Goal: Task Accomplishment & Management: Use online tool/utility

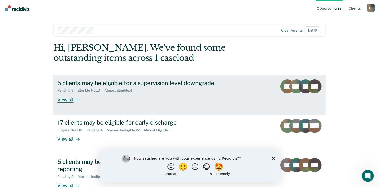
click at [68, 100] on div "View all" at bounding box center [71, 98] width 28 height 10
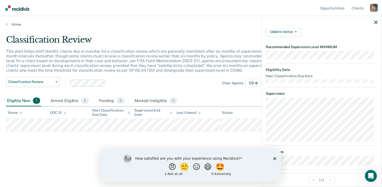
scroll to position [14, 0]
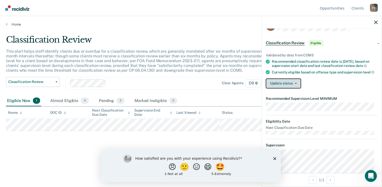
click at [294, 88] on button "Update status" at bounding box center [283, 84] width 35 height 10
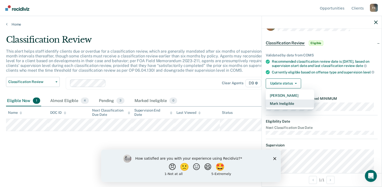
click at [290, 106] on button "Mark Ineligible" at bounding box center [290, 104] width 48 height 8
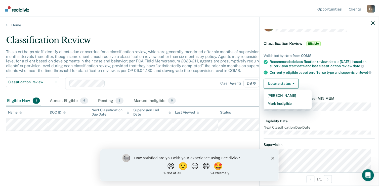
scroll to position [0, 0]
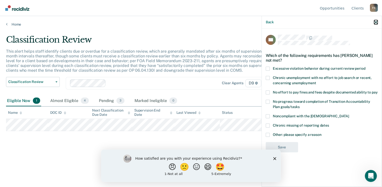
click at [377, 23] on icon "button" at bounding box center [377, 23] width 4 height 4
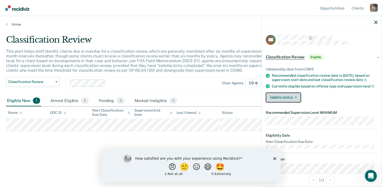
click at [287, 103] on button "Update status" at bounding box center [283, 98] width 35 height 10
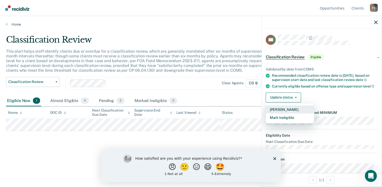
click at [288, 112] on button "[PERSON_NAME]" at bounding box center [290, 110] width 48 height 8
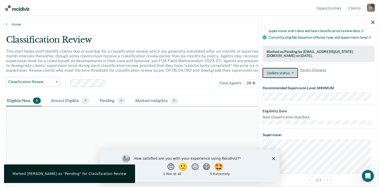
scroll to position [50, 0]
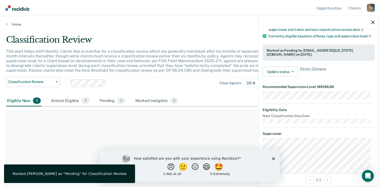
click at [219, 52] on p "This alert helps staff identify clients due or overdue for a classification rev…" at bounding box center [146, 61] width 281 height 24
click at [371, 22] on icon "button" at bounding box center [373, 23] width 4 height 4
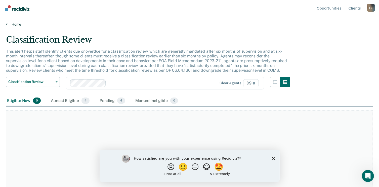
click at [14, 22] on div "Home" at bounding box center [189, 21] width 379 height 11
click at [12, 24] on link "Home" at bounding box center [189, 24] width 367 height 5
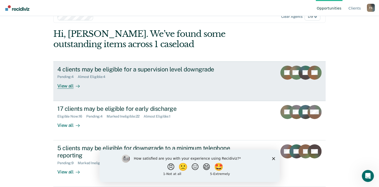
scroll to position [25, 0]
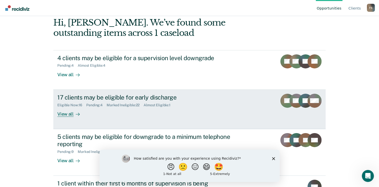
click at [67, 114] on div "View all" at bounding box center [71, 112] width 28 height 10
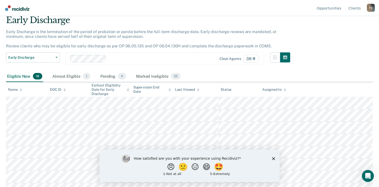
scroll to position [50, 0]
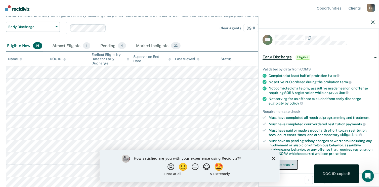
click at [294, 162] on button "Update status" at bounding box center [279, 165] width 35 height 10
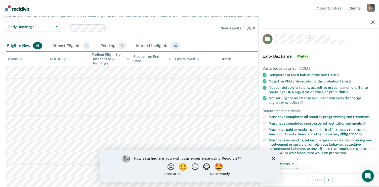
click at [273, 158] on icon "Close survey" at bounding box center [273, 158] width 3 height 3
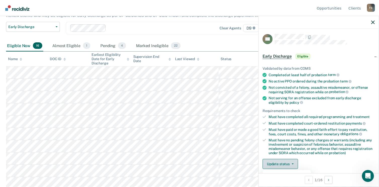
click at [283, 159] on button "Update status" at bounding box center [279, 164] width 35 height 10
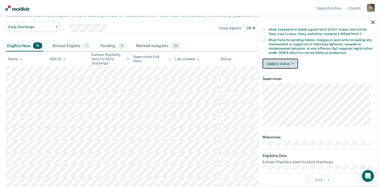
click at [285, 61] on button "Update status" at bounding box center [279, 64] width 35 height 10
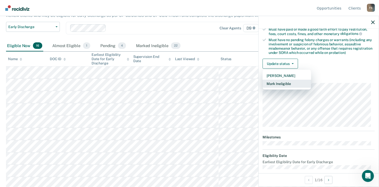
click at [286, 83] on button "Mark Ineligible" at bounding box center [286, 84] width 48 height 8
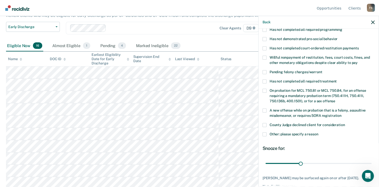
click at [268, 135] on div "Other: please specify a reason" at bounding box center [318, 137] width 112 height 9
click at [264, 133] on span at bounding box center [264, 135] width 4 height 4
click at [318, 133] on input "Other: please specify a reason" at bounding box center [318, 133] width 0 height 0
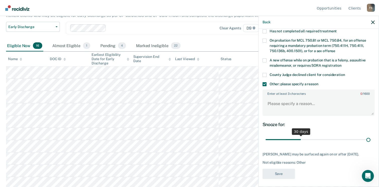
scroll to position [147, 0]
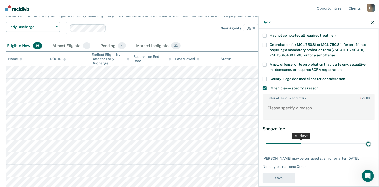
click at [364, 140] on input "range" at bounding box center [318, 144] width 106 height 9
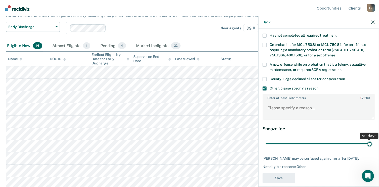
drag, startPoint x: 366, startPoint y: 137, endPoint x: 370, endPoint y: 139, distance: 4.2
type input "90"
click at [370, 140] on input "range" at bounding box center [318, 144] width 106 height 9
click at [266, 77] on span at bounding box center [264, 79] width 4 height 4
click at [345, 77] on input "County Judge declined client for consideration" at bounding box center [345, 77] width 0 height 0
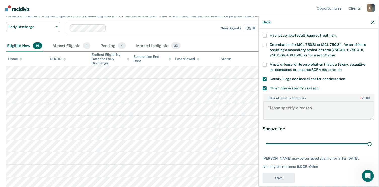
click at [281, 103] on textarea "Enter at least 3 characters 0 / 1600" at bounding box center [318, 110] width 111 height 19
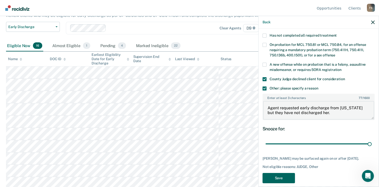
type textarea "Agent requested early discharge from [US_STATE] but they have not discharged he…"
click at [273, 173] on button "Save" at bounding box center [278, 178] width 32 height 10
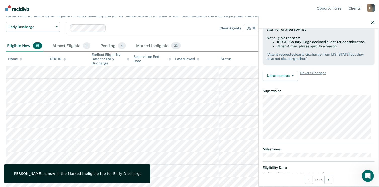
scroll to position [89, 0]
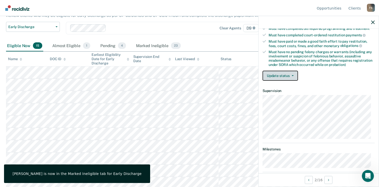
click at [278, 74] on button "Update status" at bounding box center [279, 76] width 35 height 10
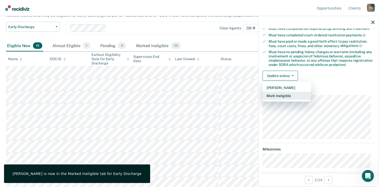
click at [285, 93] on button "Mark Ineligible" at bounding box center [286, 96] width 48 height 8
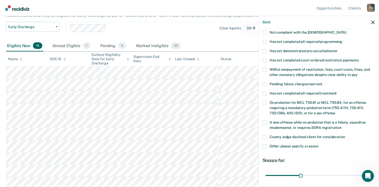
click at [265, 135] on span at bounding box center [264, 137] width 4 height 4
click at [345, 135] on input "County Judge declined client for consideration" at bounding box center [345, 135] width 0 height 0
click at [367, 137] on body "Looks like you’re using Internet Explorer 11. For faster loading and a better e…" at bounding box center [189, 43] width 379 height 187
click at [365, 170] on html at bounding box center [367, 176] width 12 height 12
click at [364, 137] on body "Looks like you’re using Internet Explorer 11. For faster loading and a better e…" at bounding box center [189, 43] width 379 height 187
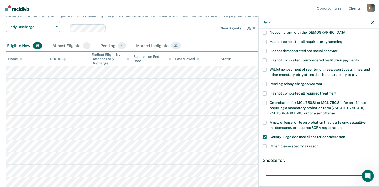
drag, startPoint x: 298, startPoint y: 170, endPoint x: 382, endPoint y: 169, distance: 83.4
type input "90"
click at [371, 172] on input "range" at bounding box center [318, 176] width 106 height 9
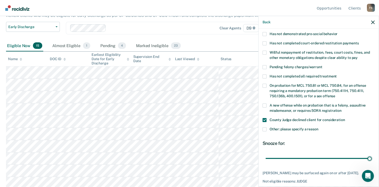
scroll to position [121, 0]
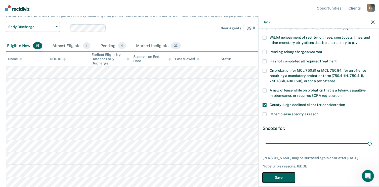
click at [280, 173] on button "Save" at bounding box center [278, 178] width 32 height 10
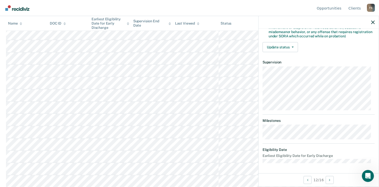
scroll to position [111, 0]
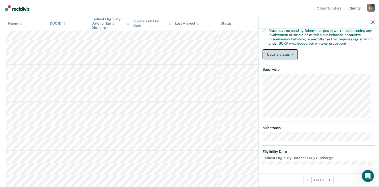
click at [288, 52] on button "Update status" at bounding box center [279, 54] width 35 height 10
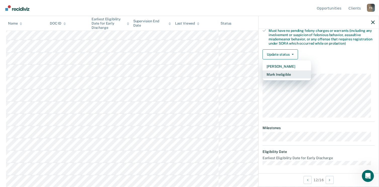
click at [288, 75] on button "Mark Ineligible" at bounding box center [286, 75] width 48 height 8
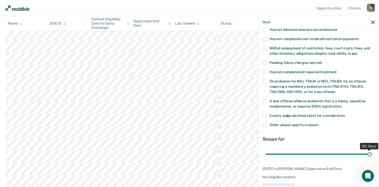
type input "90"
click at [366, 150] on input "range" at bounding box center [318, 154] width 106 height 9
click at [263, 114] on span at bounding box center [264, 116] width 4 height 4
click at [345, 114] on input "County Judge declined client for consideration" at bounding box center [345, 114] width 0 height 0
click at [279, 184] on button "Save" at bounding box center [278, 189] width 32 height 10
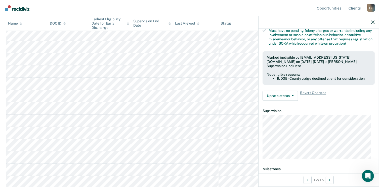
scroll to position [89, 0]
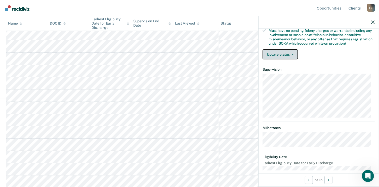
click at [284, 53] on button "Update status" at bounding box center [279, 54] width 35 height 10
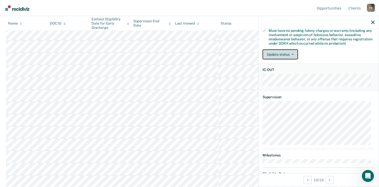
click at [284, 52] on button "Update status" at bounding box center [279, 54] width 35 height 10
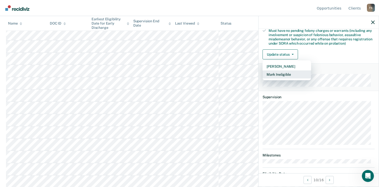
click at [298, 72] on button "Mark Ineligible" at bounding box center [286, 75] width 48 height 8
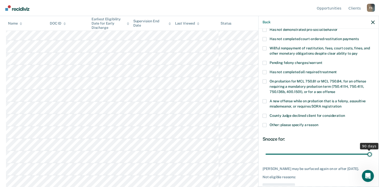
type input "90"
click at [366, 150] on input "range" at bounding box center [318, 154] width 106 height 9
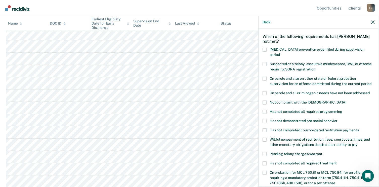
scroll to position [50, 0]
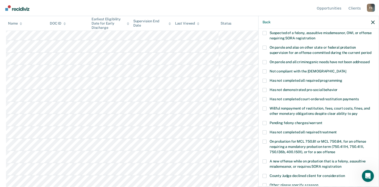
click at [261, 93] on div "EH Which of the following requirements has [PERSON_NAME] not met? [MEDICAL_DATA…" at bounding box center [318, 108] width 120 height 158
click at [264, 97] on span at bounding box center [264, 99] width 4 height 4
click at [358, 97] on input "Has not completed court-ordered restitution payments" at bounding box center [358, 97] width 0 height 0
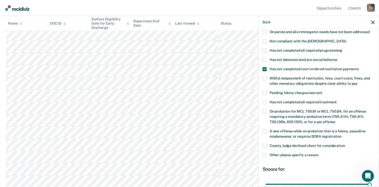
scroll to position [121, 0]
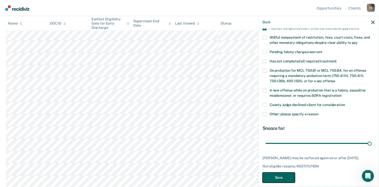
drag, startPoint x: 288, startPoint y: 172, endPoint x: 284, endPoint y: 170, distance: 4.3
click at [288, 173] on button "Save" at bounding box center [278, 178] width 32 height 10
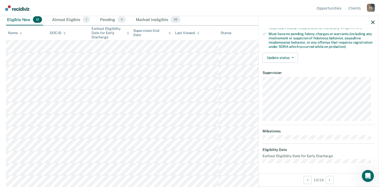
scroll to position [106, 0]
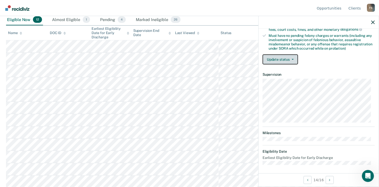
drag, startPoint x: 276, startPoint y: 54, endPoint x: 278, endPoint y: 58, distance: 4.4
click at [276, 55] on button "Update status" at bounding box center [279, 60] width 35 height 10
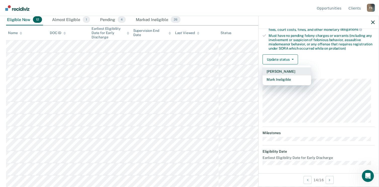
click at [284, 71] on button "[PERSON_NAME]" at bounding box center [286, 72] width 48 height 8
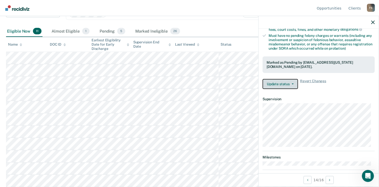
scroll to position [64, 0]
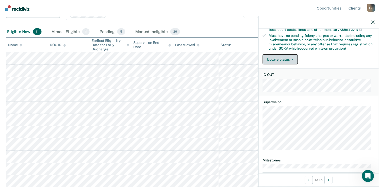
click at [287, 58] on button "Update status" at bounding box center [279, 60] width 35 height 10
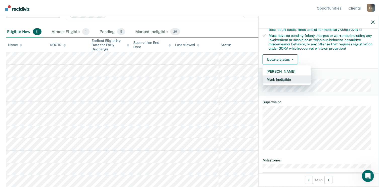
click at [283, 77] on button "Mark Ineligible" at bounding box center [286, 80] width 48 height 8
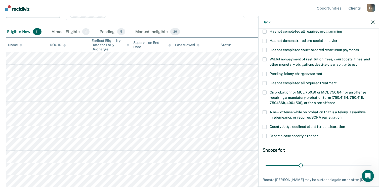
scroll to position [100, 0]
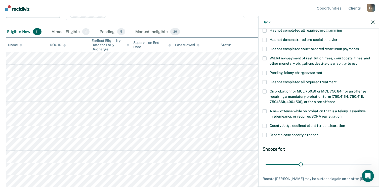
click at [265, 71] on span at bounding box center [264, 73] width 4 height 4
click at [322, 71] on input "Pending felony charges/warrant" at bounding box center [322, 71] width 0 height 0
click at [369, 160] on div "30 days" at bounding box center [318, 164] width 112 height 9
click at [368, 160] on div "30 days" at bounding box center [318, 164] width 112 height 9
type input "90"
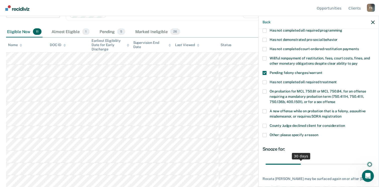
click at [366, 160] on input "range" at bounding box center [318, 164] width 106 height 9
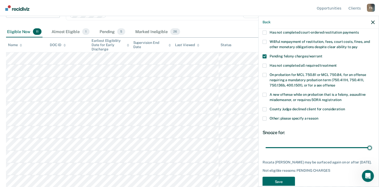
scroll to position [126, 0]
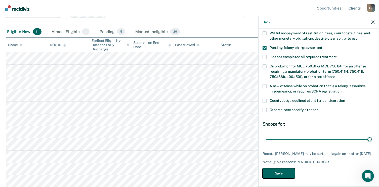
drag, startPoint x: 281, startPoint y: 174, endPoint x: 276, endPoint y: 171, distance: 5.4
click at [280, 174] on button "Save" at bounding box center [278, 174] width 32 height 10
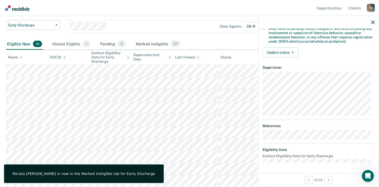
scroll to position [111, 0]
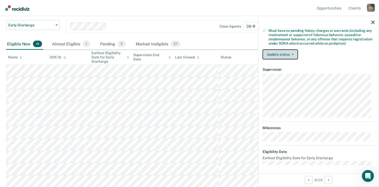
click at [277, 53] on button "Update status" at bounding box center [279, 54] width 35 height 10
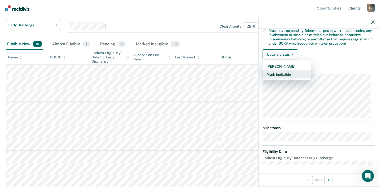
click at [284, 73] on button "Mark Ineligible" at bounding box center [286, 75] width 48 height 8
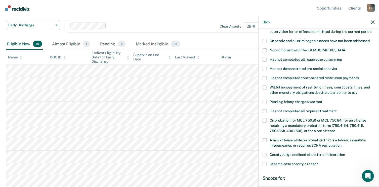
scroll to position [126, 0]
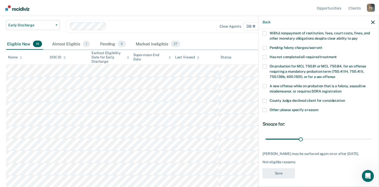
click at [265, 108] on span at bounding box center [264, 110] width 4 height 4
click at [318, 108] on input "Other: please specify a reason" at bounding box center [318, 108] width 0 height 0
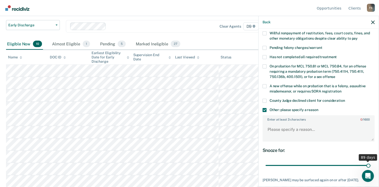
click at [365, 162] on input "range" at bounding box center [318, 166] width 106 height 9
drag, startPoint x: 366, startPoint y: 160, endPoint x: 369, endPoint y: 159, distance: 3.5
type input "90"
click at [371, 162] on input "range" at bounding box center [318, 166] width 106 height 9
click at [299, 130] on textarea "Enter at least 3 characters 0 / 1600" at bounding box center [318, 132] width 111 height 19
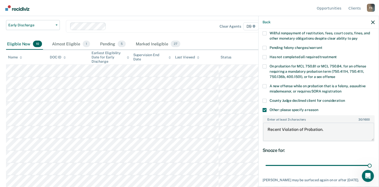
click at [190, 119] on body "Looks like you’re using Internet Explorer 11. For faster loading and a better e…" at bounding box center [189, 41] width 379 height 187
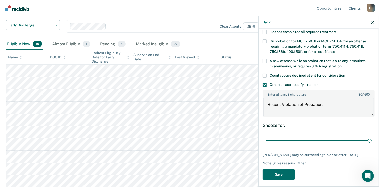
scroll to position [151, 0]
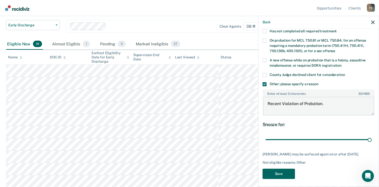
type textarea "Recent Violation of Probation."
click at [282, 170] on button "Save" at bounding box center [278, 174] width 32 height 10
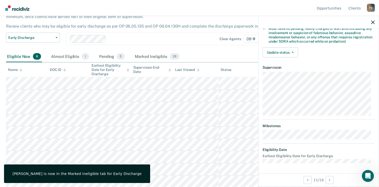
scroll to position [102, 0]
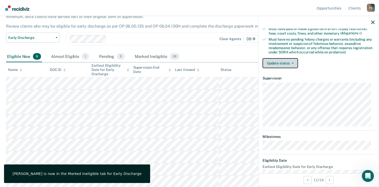
click at [277, 61] on button "Update status" at bounding box center [279, 63] width 35 height 10
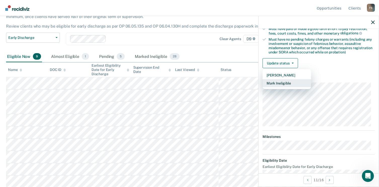
click at [284, 82] on button "Mark Ineligible" at bounding box center [286, 83] width 48 height 8
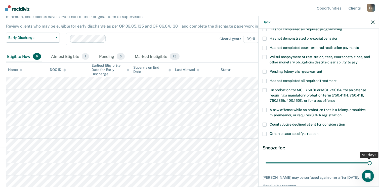
type input "90"
click at [367, 159] on input "range" at bounding box center [318, 163] width 106 height 9
click at [266, 132] on span at bounding box center [264, 134] width 4 height 4
click at [318, 132] on input "Other: please specify a reason" at bounding box center [318, 132] width 0 height 0
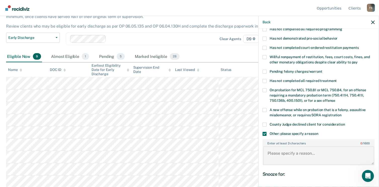
click at [293, 149] on textarea "Enter at least 3 characters 0 / 1600" at bounding box center [318, 156] width 111 height 19
paste textarea "Recent Violation of Probation."
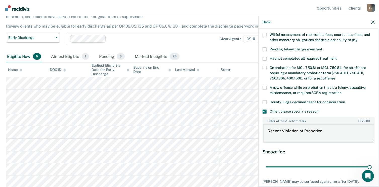
scroll to position [147, 0]
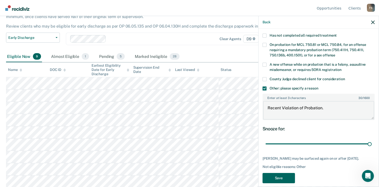
type textarea "Recent Violation of Probation."
click at [284, 173] on button "Save" at bounding box center [278, 178] width 32 height 10
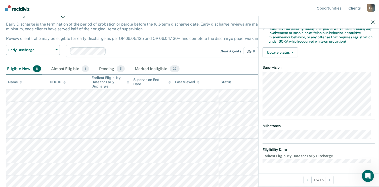
scroll to position [97, 0]
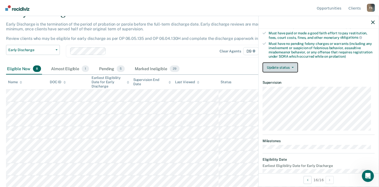
click at [285, 68] on button "Update status" at bounding box center [279, 68] width 35 height 10
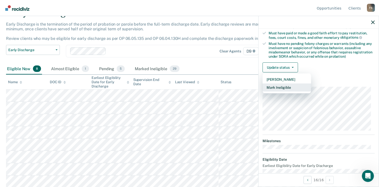
click at [284, 86] on button "Mark Ineligible" at bounding box center [286, 88] width 48 height 8
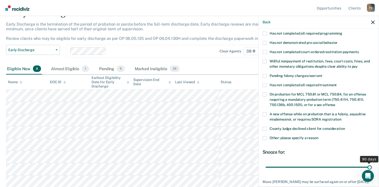
type input "90"
click at [367, 163] on input "range" at bounding box center [318, 167] width 106 height 9
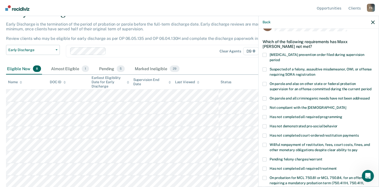
scroll to position [0, 0]
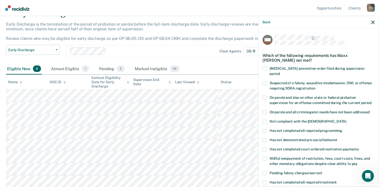
click at [264, 129] on span at bounding box center [264, 131] width 4 height 4
click at [342, 129] on input "Has not completed all required programming" at bounding box center [342, 129] width 0 height 0
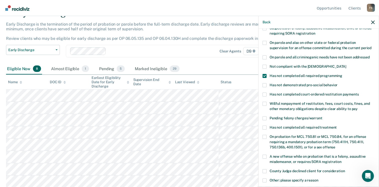
scroll to position [126, 0]
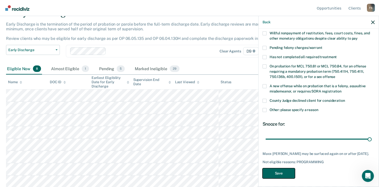
click at [284, 171] on button "Save" at bounding box center [278, 174] width 32 height 10
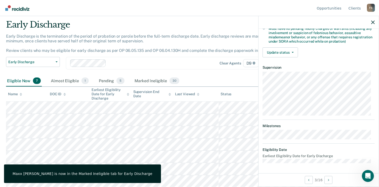
scroll to position [111, 0]
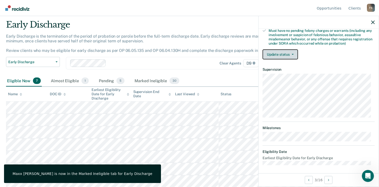
click at [286, 50] on button "Update status" at bounding box center [279, 54] width 35 height 10
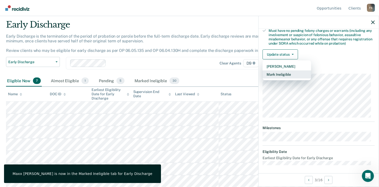
click at [284, 74] on button "Mark Ineligible" at bounding box center [286, 75] width 48 height 8
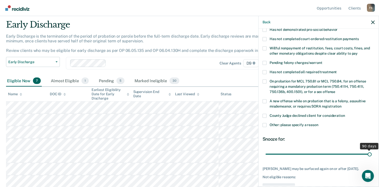
type input "90"
click at [365, 150] on input "range" at bounding box center [318, 154] width 106 height 9
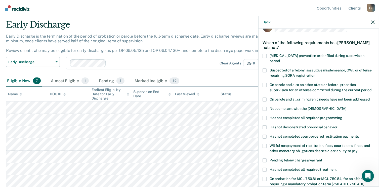
scroll to position [25, 0]
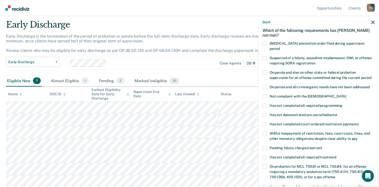
click at [266, 156] on span at bounding box center [264, 158] width 4 height 4
click at [336, 156] on input "Has not completed all required treatment" at bounding box center [336, 156] width 0 height 0
click at [265, 104] on span at bounding box center [264, 106] width 4 height 4
click at [342, 104] on input "Has not completed all required programming" at bounding box center [342, 104] width 0 height 0
click at [265, 156] on span at bounding box center [264, 158] width 4 height 4
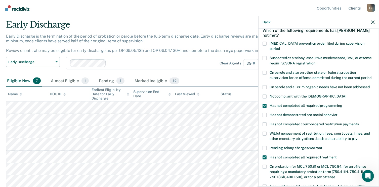
click at [336, 156] on input "Has not completed all required treatment" at bounding box center [336, 156] width 0 height 0
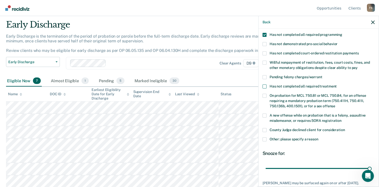
scroll to position [126, 0]
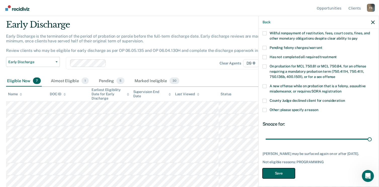
click at [276, 170] on button "Save" at bounding box center [278, 174] width 32 height 10
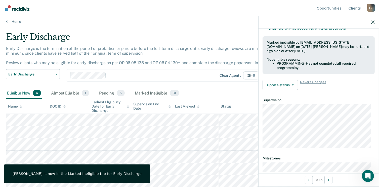
scroll to position [116, 0]
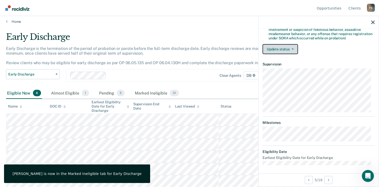
click at [288, 45] on button "Update status" at bounding box center [279, 49] width 35 height 10
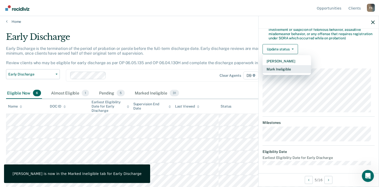
click at [285, 69] on button "Mark Ineligible" at bounding box center [286, 69] width 48 height 8
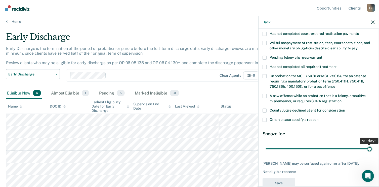
type input "90"
click at [366, 145] on input "range" at bounding box center [318, 149] width 106 height 9
click at [294, 118] on label "Other: please specify a reason" at bounding box center [318, 120] width 112 height 5
click at [318, 118] on input "Other: please specify a reason" at bounding box center [318, 118] width 0 height 0
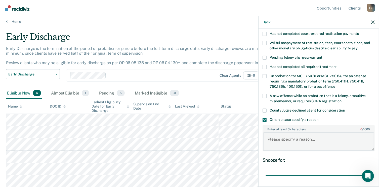
click at [297, 140] on textarea "Enter at least 3 characters 0 / 1600" at bounding box center [318, 142] width 111 height 19
type textarea "R"
type textarea "T"
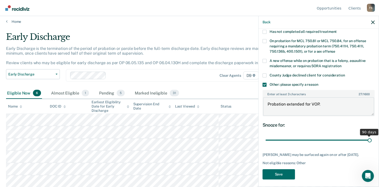
scroll to position [151, 0]
type textarea "Probation extended for VOP."
click at [279, 172] on button "Save" at bounding box center [278, 174] width 32 height 10
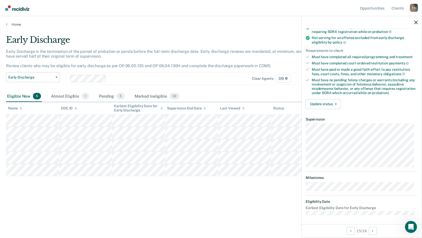
scroll to position [62, 0]
click at [333, 104] on button "Update status" at bounding box center [323, 103] width 35 height 10
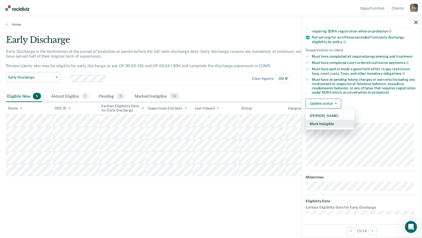
click at [328, 122] on button "Mark Ineligible" at bounding box center [330, 124] width 48 height 8
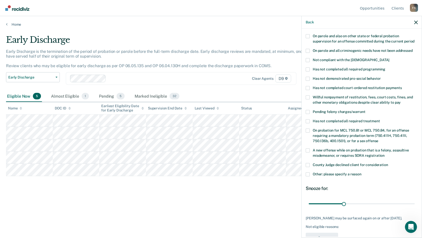
click at [382, 187] on div "30 days" at bounding box center [362, 203] width 112 height 9
type input "90"
click at [382, 187] on input "range" at bounding box center [362, 203] width 106 height 9
drag, startPoint x: 410, startPoint y: 197, endPoint x: 415, endPoint y: 197, distance: 5.3
click at [382, 187] on input "range" at bounding box center [362, 203] width 106 height 9
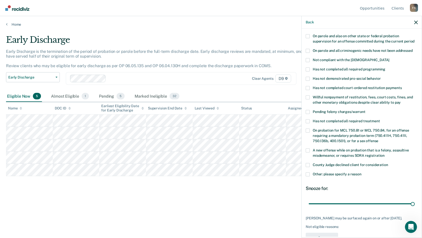
click at [307, 148] on span at bounding box center [308, 150] width 4 height 4
click at [382, 153] on input "A new offense while on probation that is a felony, assaultive misdemeanor, or r…" at bounding box center [385, 153] width 0 height 0
click at [309, 148] on span at bounding box center [308, 150] width 4 height 4
click at [382, 153] on input "A new offense while on probation that is a felony, assaultive misdemeanor, or r…" at bounding box center [385, 153] width 0 height 0
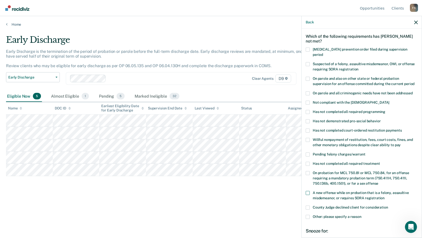
scroll to position [0, 0]
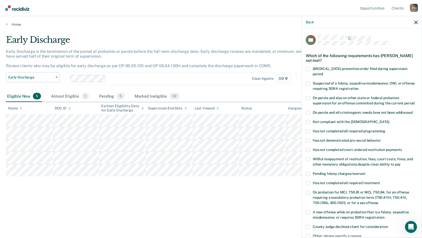
click at [309, 172] on label "Pending felony charges/warrant" at bounding box center [362, 174] width 112 height 5
click at [366, 172] on input "Pending felony charges/warrant" at bounding box center [366, 172] width 0 height 0
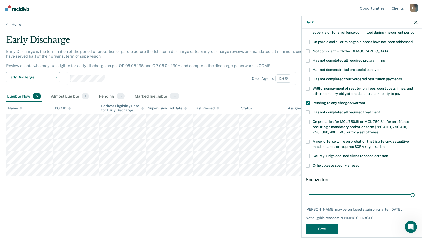
scroll to position [71, 0]
click at [327, 187] on button "Save" at bounding box center [322, 228] width 32 height 10
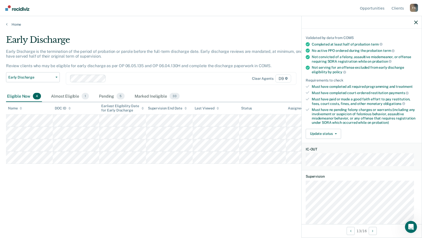
scroll to position [84, 0]
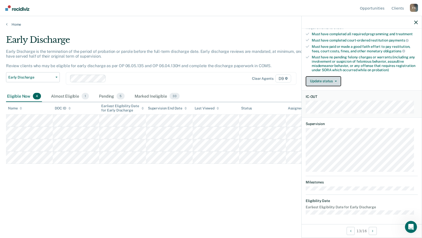
click at [325, 80] on button "Update status" at bounding box center [323, 81] width 35 height 10
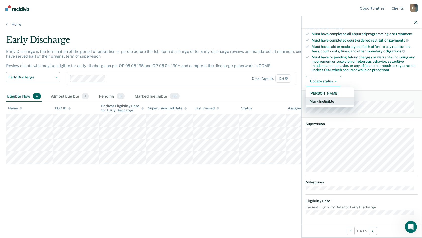
click at [328, 100] on button "Mark Ineligible" at bounding box center [330, 101] width 48 height 8
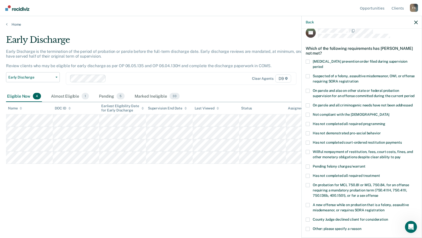
scroll to position [0, 0]
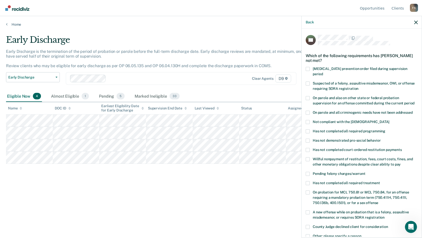
click at [307, 129] on span at bounding box center [308, 131] width 4 height 4
click at [382, 129] on input "Has not completed all required programming" at bounding box center [385, 129] width 0 height 0
click at [309, 157] on span at bounding box center [308, 159] width 4 height 4
click at [382, 162] on input "Willful nonpayment of restitution, fees, court costs, fines, and other monetary…" at bounding box center [401, 162] width 0 height 0
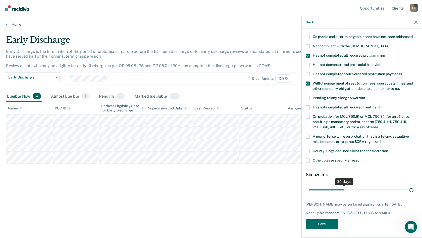
scroll to position [71, 0]
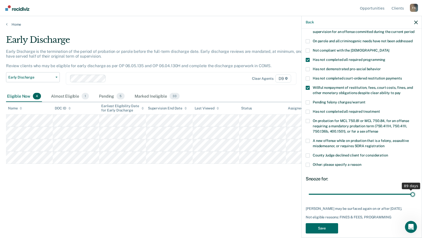
type input "90"
click at [382, 187] on input "range" at bounding box center [362, 193] width 106 height 9
click at [329, 187] on button "Save" at bounding box center [322, 228] width 32 height 10
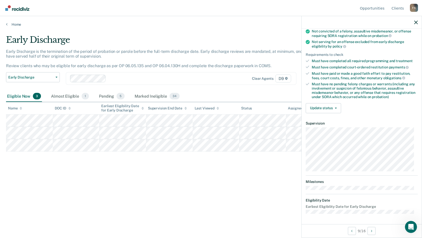
scroll to position [57, 0]
click at [333, 108] on span "button" at bounding box center [335, 108] width 4 height 1
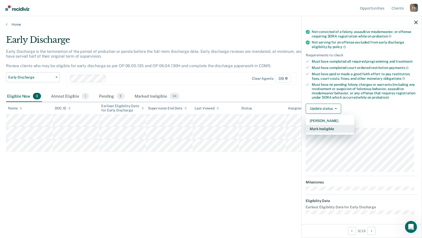
click at [332, 128] on button "Mark Ineligible" at bounding box center [330, 129] width 48 height 8
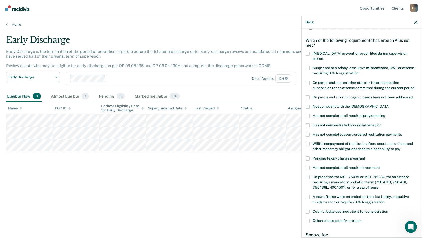
scroll to position [7, 0]
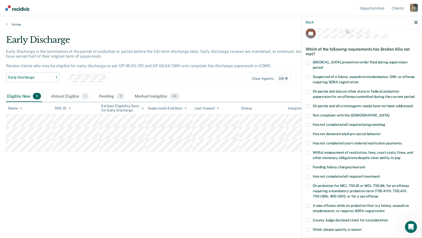
click at [310, 174] on label "Has not completed all required treatment" at bounding box center [362, 176] width 112 height 5
click at [380, 174] on input "Has not completed all required treatment" at bounding box center [380, 174] width 0 height 0
click at [311, 174] on label "Has not completed all required treatment" at bounding box center [362, 176] width 112 height 5
click at [380, 174] on input "Has not completed all required treatment" at bounding box center [380, 174] width 0 height 0
click at [310, 141] on label "Has not completed court-ordered restitution payments" at bounding box center [362, 143] width 112 height 5
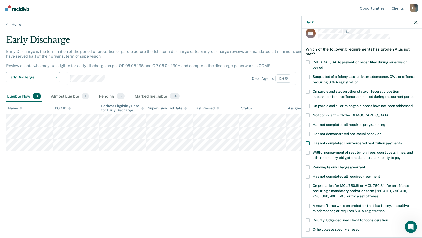
click at [382, 141] on input "Has not completed court-ordered restitution payments" at bounding box center [402, 141] width 0 height 0
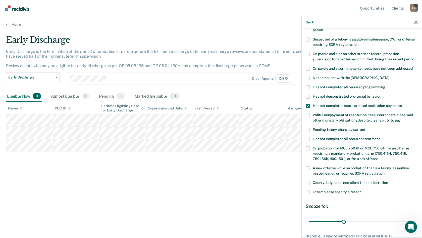
scroll to position [71, 0]
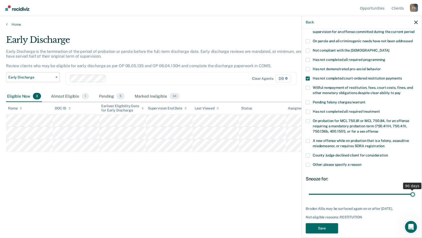
type input "90"
click at [382, 187] on input "range" at bounding box center [362, 193] width 106 height 9
drag, startPoint x: 325, startPoint y: 221, endPoint x: 322, endPoint y: 221, distance: 3.1
click at [325, 187] on button "Save" at bounding box center [322, 228] width 32 height 10
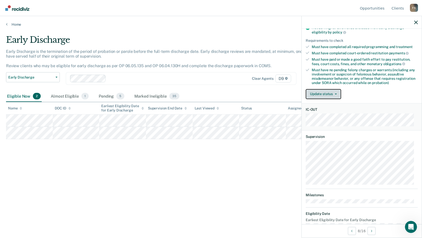
click at [323, 91] on button "Update status" at bounding box center [323, 94] width 35 height 10
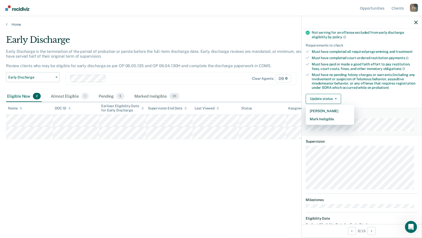
scroll to position [59, 0]
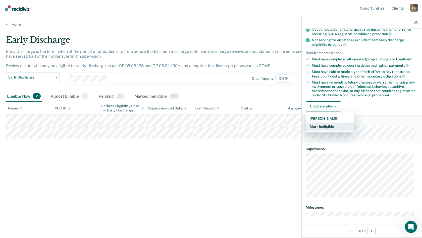
click at [324, 126] on button "Mark Ineligible" at bounding box center [330, 126] width 48 height 8
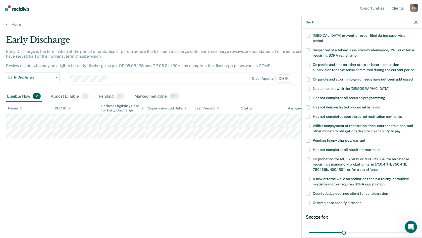
scroll to position [76, 0]
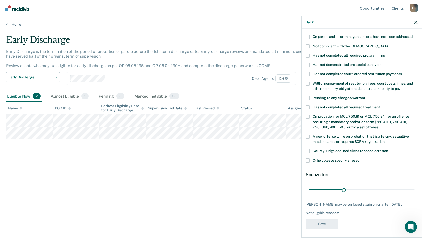
click at [308, 149] on span at bounding box center [308, 151] width 4 height 4
click at [382, 149] on input "County Judge declined client for consideration" at bounding box center [388, 149] width 0 height 0
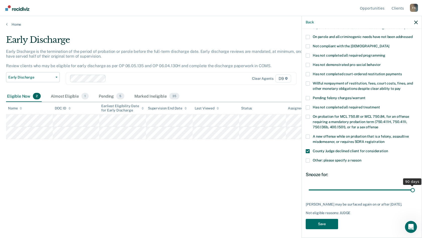
scroll to position [71, 0]
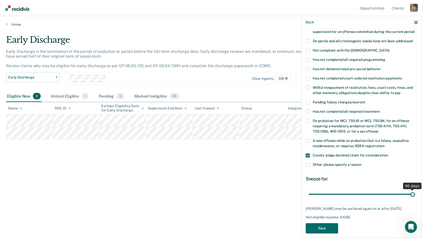
type input "90"
click at [382, 187] on input "range" at bounding box center [362, 193] width 106 height 9
click at [320, 187] on button "Save" at bounding box center [322, 228] width 32 height 10
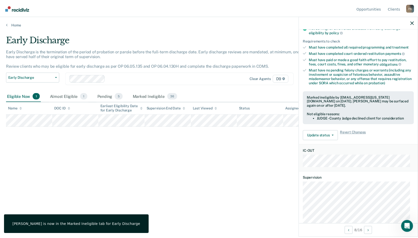
scroll to position [62, 0]
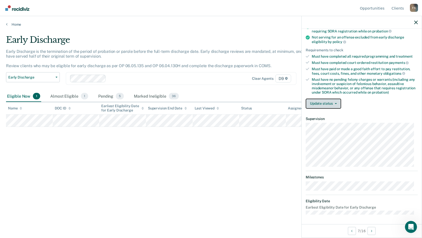
click at [323, 105] on button "Update status" at bounding box center [323, 103] width 35 height 10
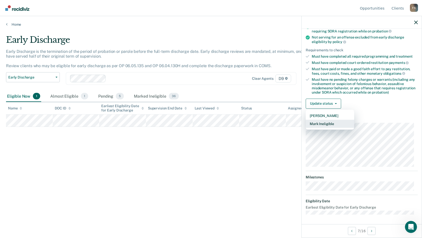
click at [324, 121] on button "Mark Ineligible" at bounding box center [330, 124] width 48 height 8
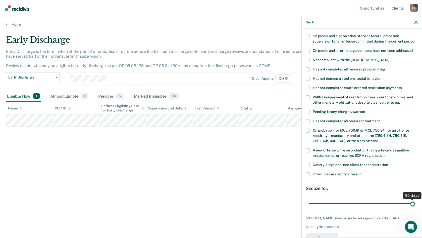
type input "90"
click at [382, 187] on input "range" at bounding box center [362, 203] width 106 height 9
click at [308, 110] on span at bounding box center [308, 112] width 4 height 4
click at [366, 110] on input "Pending felony charges/warrant" at bounding box center [366, 110] width 0 height 0
click at [316, 187] on button "Save" at bounding box center [322, 237] width 32 height 10
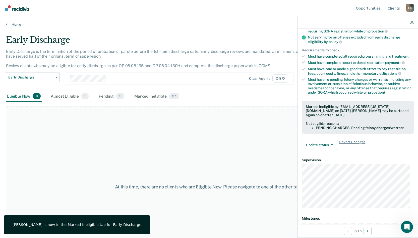
click at [22, 27] on main "Early Discharge Early Discharge is the termination of the period of probation o…" at bounding box center [209, 132] width 418 height 210
click at [20, 24] on link "Home" at bounding box center [209, 24] width 406 height 5
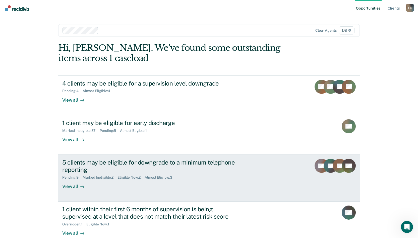
click at [72, 167] on div "5 clients may be eligible for downgrade to a minimum telephone reporting" at bounding box center [150, 166] width 176 height 15
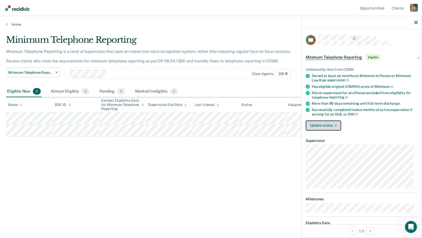
click at [323, 123] on button "Update status" at bounding box center [323, 125] width 35 height 10
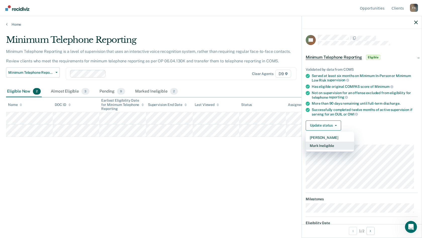
click at [326, 146] on button "Mark Ineligible" at bounding box center [330, 145] width 48 height 8
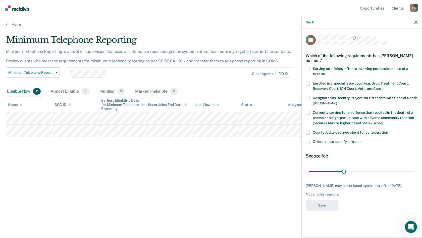
click at [320, 131] on span "County Judge declined client for consideration" at bounding box center [350, 132] width 75 height 4
click at [382, 130] on input "County Judge declined client for consideration" at bounding box center [388, 130] width 0 height 0
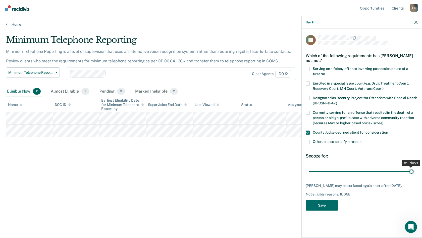
click at [382, 171] on input "range" at bounding box center [362, 171] width 106 height 9
drag, startPoint x: 412, startPoint y: 171, endPoint x: 419, endPoint y: 170, distance: 7.4
type input "90"
click at [382, 170] on input "range" at bounding box center [362, 171] width 106 height 9
click at [324, 187] on button "Save" at bounding box center [322, 205] width 32 height 10
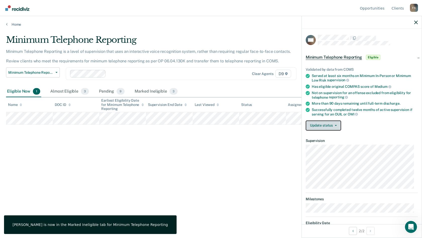
click at [328, 125] on button "Update status" at bounding box center [323, 125] width 35 height 10
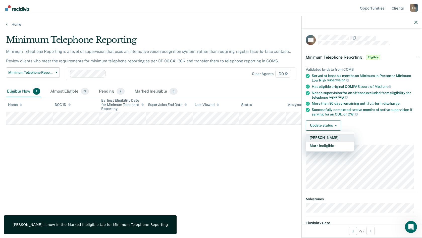
click at [328, 138] on button "[PERSON_NAME]" at bounding box center [330, 137] width 48 height 8
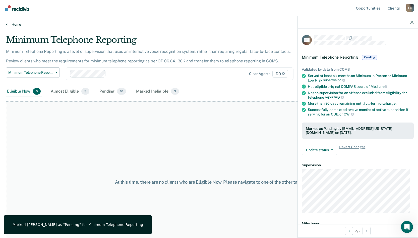
click at [11, 25] on link "Home" at bounding box center [209, 24] width 406 height 5
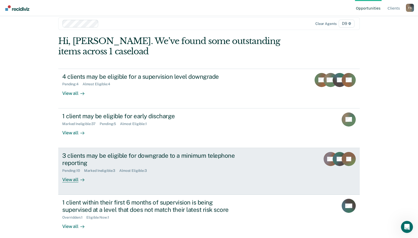
scroll to position [10, 0]
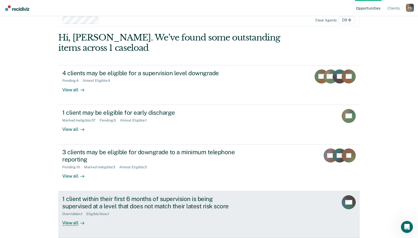
click at [167, 187] on div "1 client within their first 6 months of supervision is being supervised at a le…" at bounding box center [150, 202] width 176 height 15
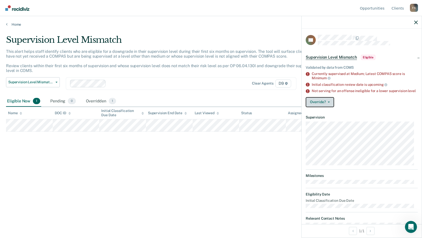
click at [327, 104] on button "Override?" at bounding box center [320, 102] width 28 height 10
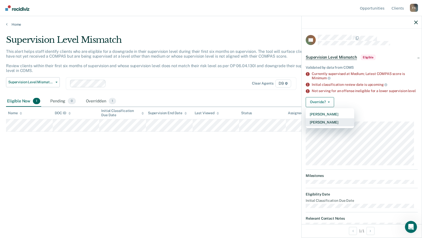
click at [330, 126] on button "[PERSON_NAME]" at bounding box center [330, 122] width 48 height 8
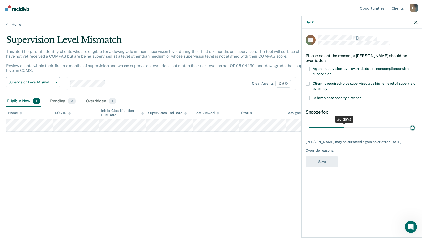
type input "90"
click at [382, 126] on input "range" at bounding box center [362, 127] width 106 height 9
drag, startPoint x: 414, startPoint y: 126, endPoint x: 388, endPoint y: 126, distance: 25.9
click at [382, 126] on input "range" at bounding box center [362, 127] width 106 height 9
click at [305, 97] on div "AB Please select the reason(s) [PERSON_NAME] should be overridden: Agent superv…" at bounding box center [362, 133] width 120 height 208
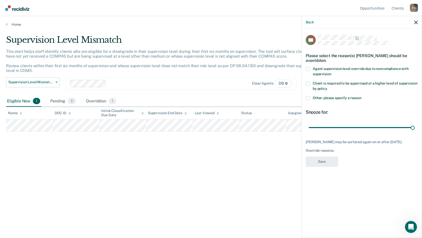
click at [307, 97] on span at bounding box center [308, 98] width 4 height 4
click at [362, 96] on input "Other: please specify a reason" at bounding box center [362, 96] width 0 height 0
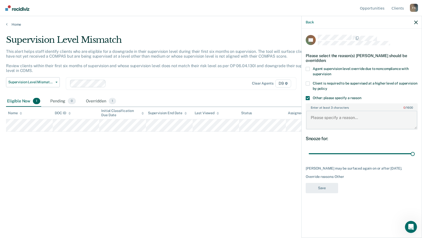
click at [344, 121] on textarea "Enter at least 3 characters 0 / 1600" at bounding box center [361, 120] width 111 height 19
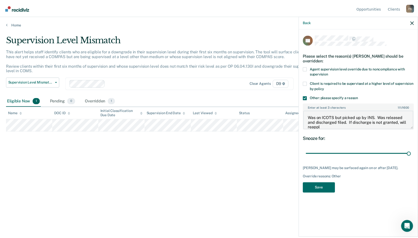
scroll to position [1, 0]
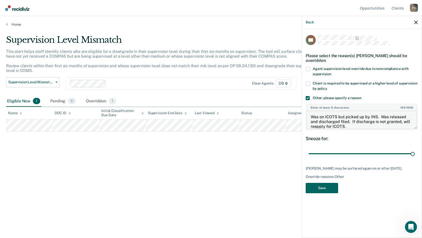
type textarea "Was on ICOTS but picked up by INS. Was released and discharged filed. If discha…"
click at [321, 185] on button "Save" at bounding box center [322, 188] width 32 height 10
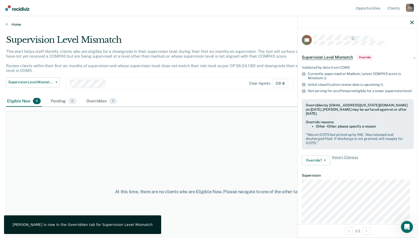
click at [16, 24] on link "Home" at bounding box center [209, 24] width 406 height 5
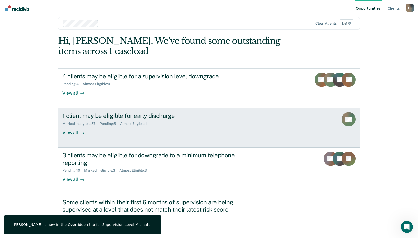
scroll to position [10, 0]
